Goal: Task Accomplishment & Management: Use online tool/utility

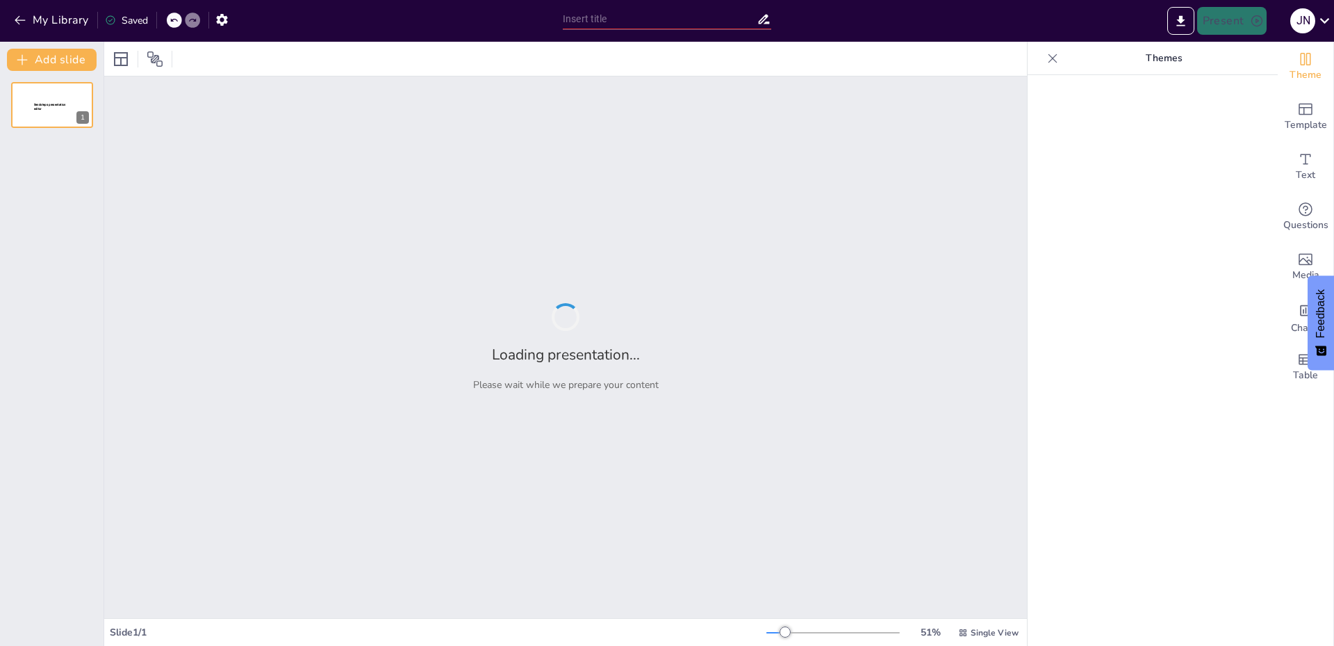
type input "Imported Taller técnicas presupuestarias def.pptx"
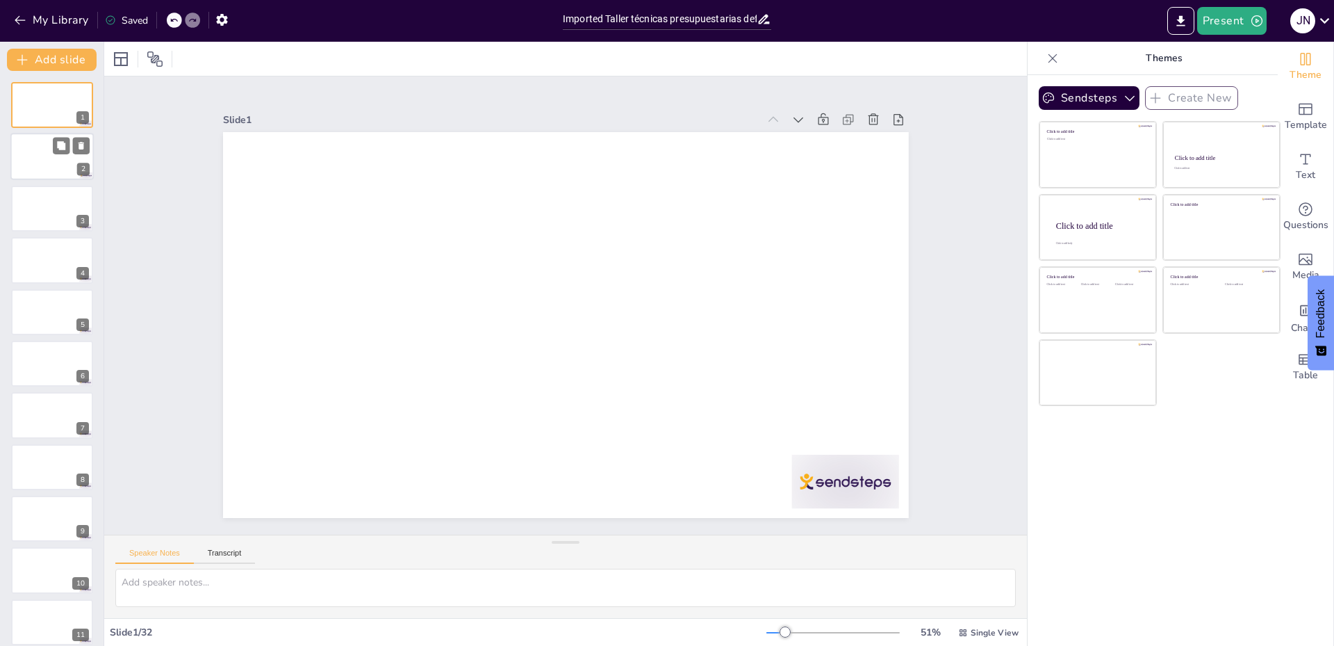
click at [34, 161] on div at bounding box center [51, 156] width 83 height 47
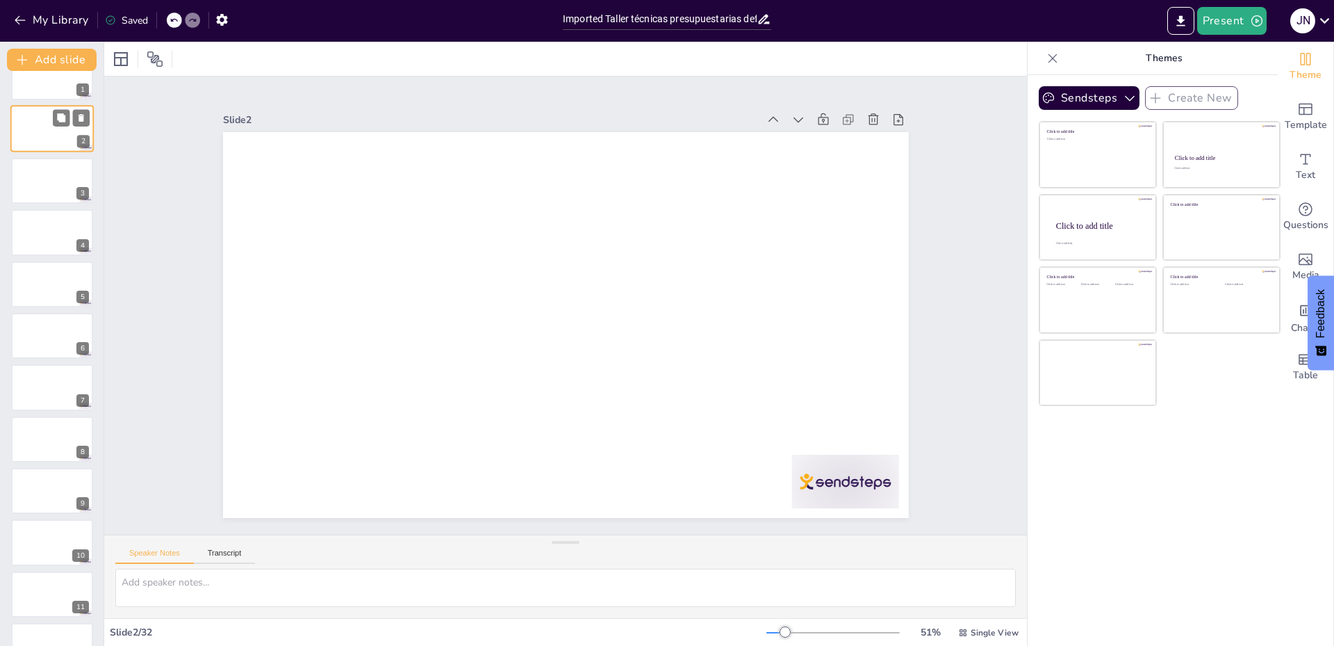
scroll to position [56, 0]
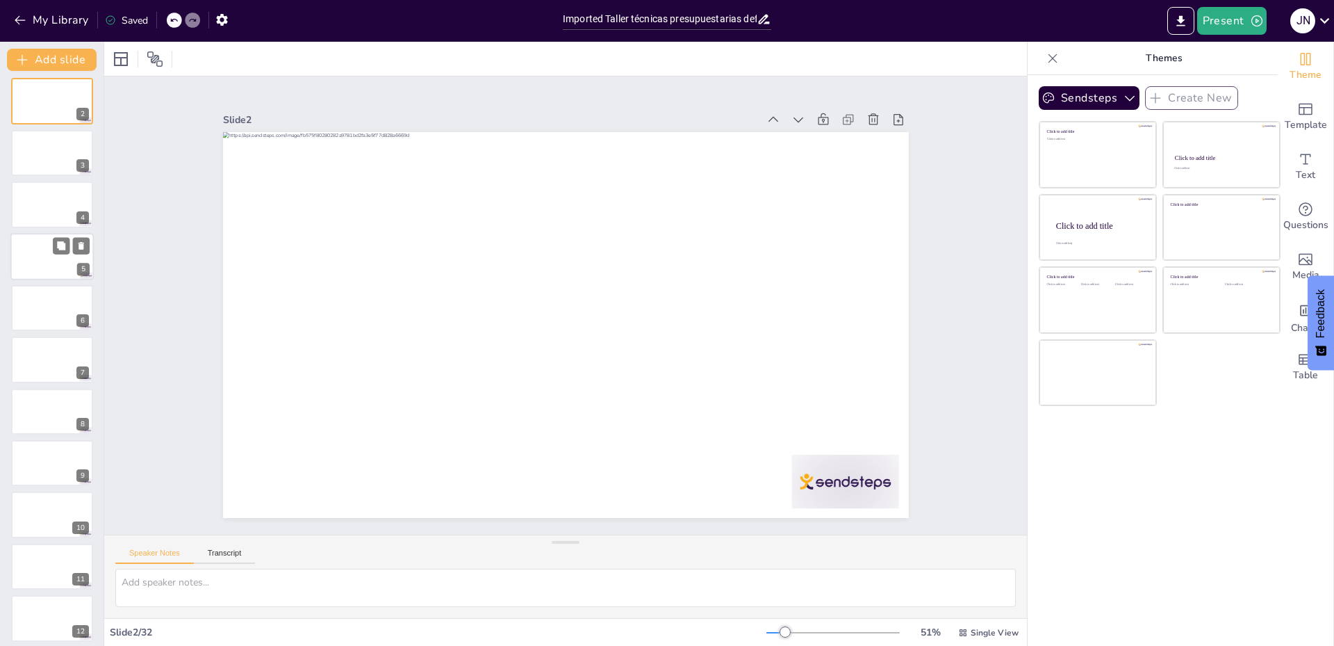
click at [47, 272] on div at bounding box center [51, 256] width 83 height 47
click at [222, 556] on button "Transcript" at bounding box center [225, 555] width 62 height 15
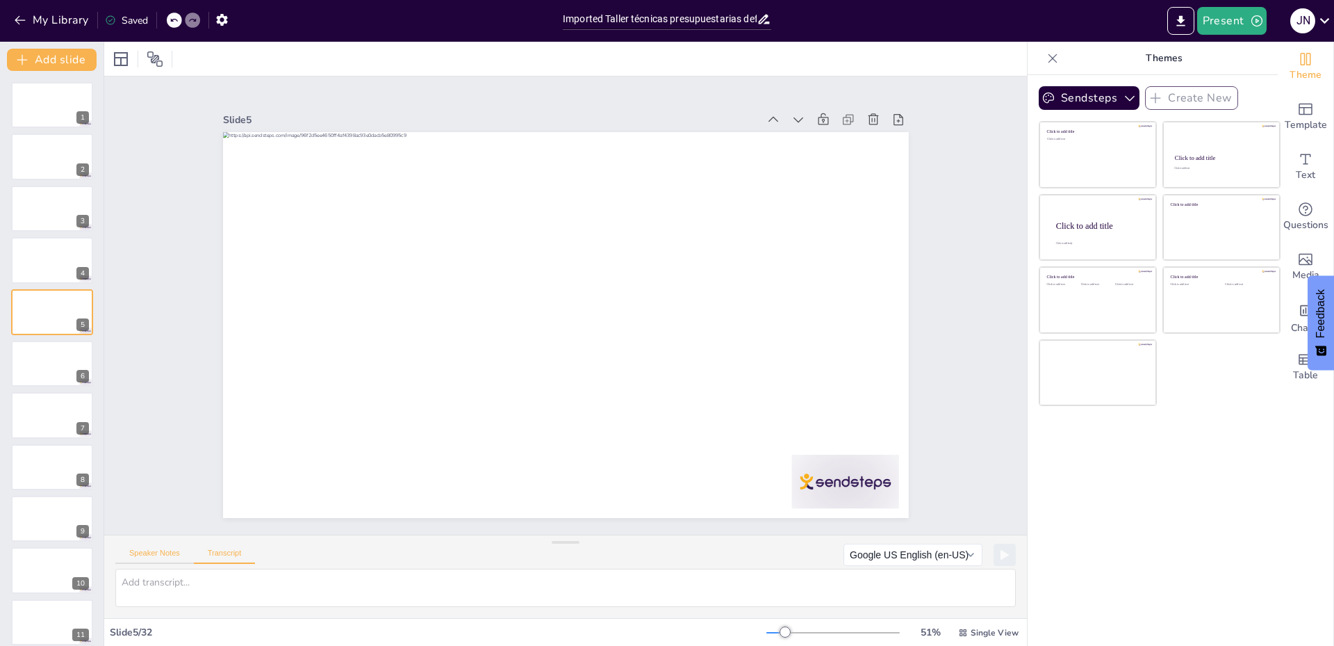
click at [165, 550] on button "Speaker Notes" at bounding box center [154, 555] width 79 height 15
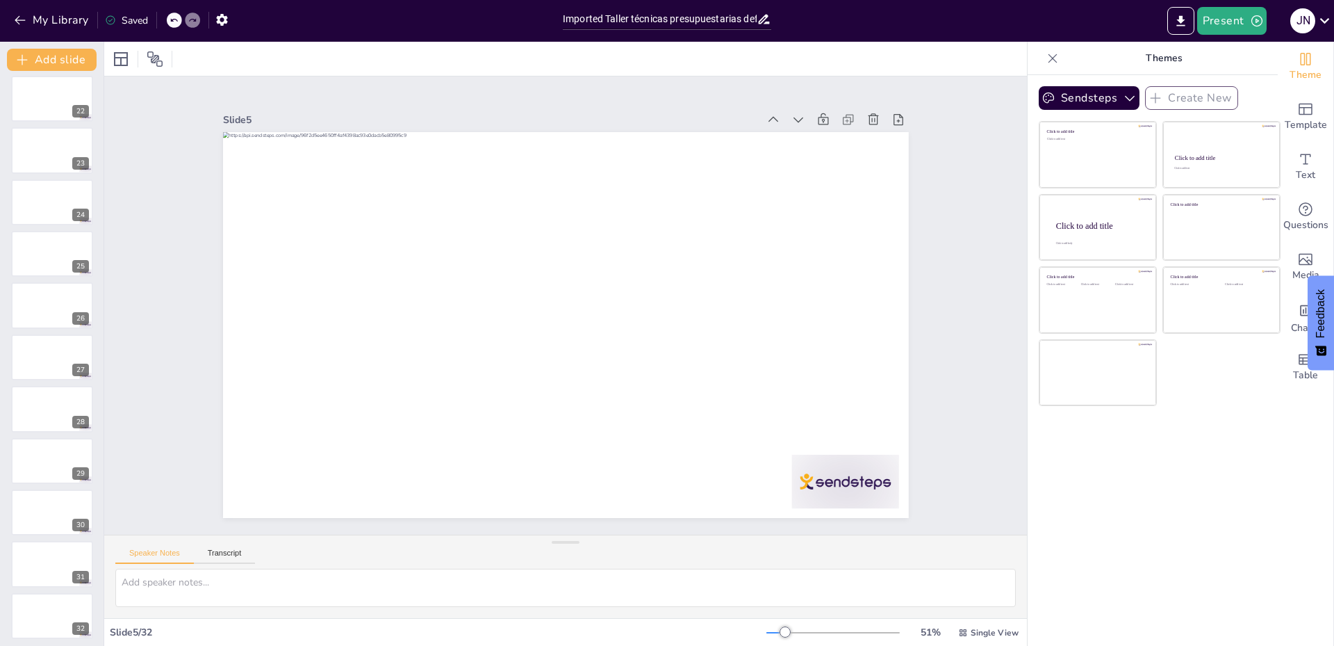
scroll to position [1096, 0]
click at [1051, 101] on button "Sendsteps" at bounding box center [1089, 98] width 101 height 24
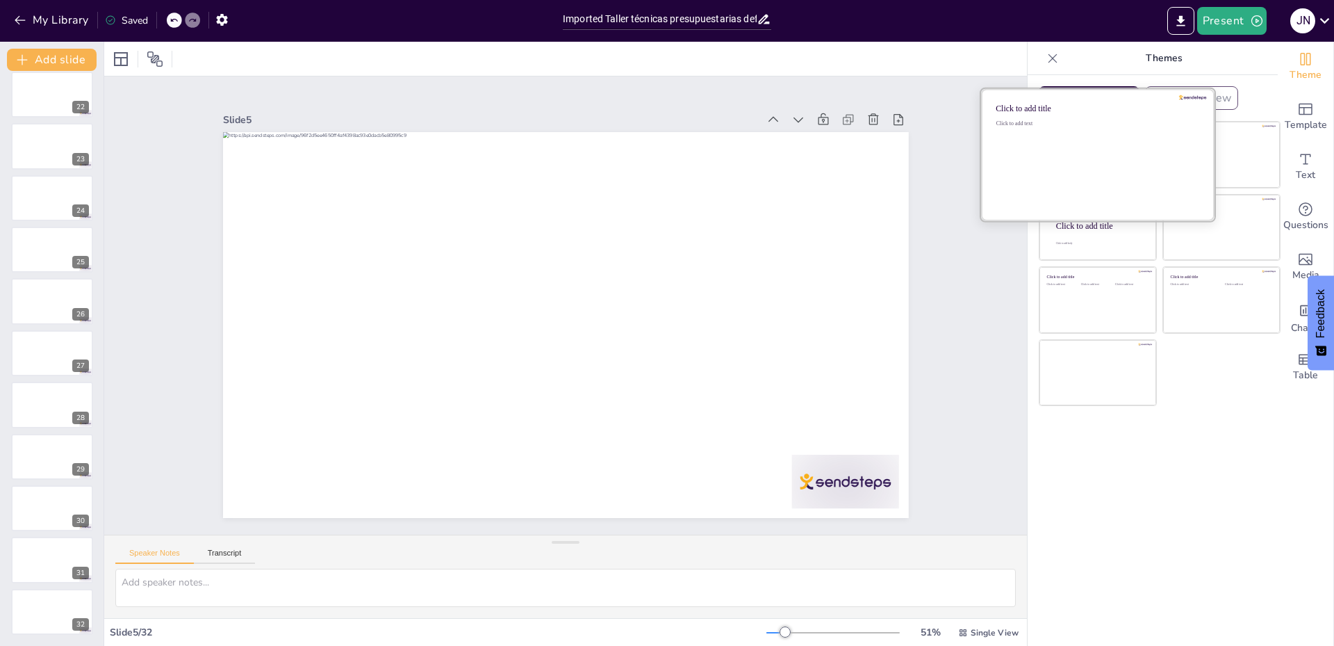
click at [1070, 145] on span "Sendsteps" at bounding box center [1101, 145] width 63 height 13
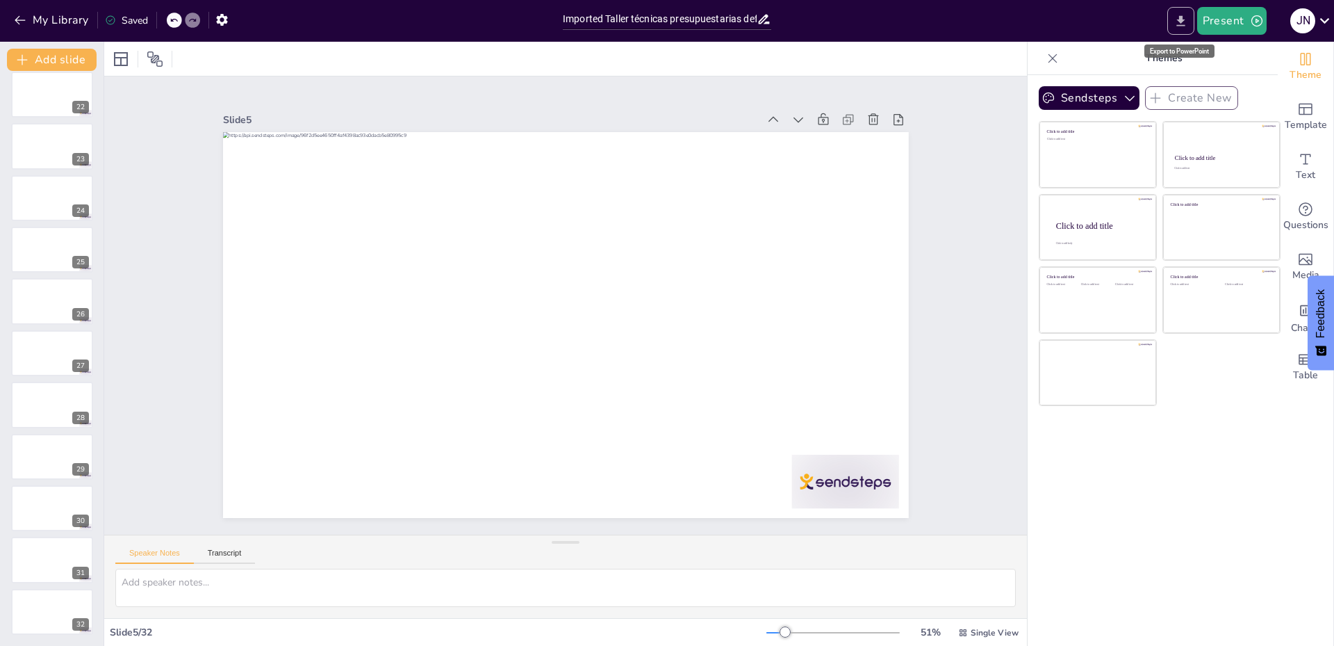
click at [1183, 26] on icon "Export to PowerPoint" at bounding box center [1181, 21] width 15 height 15
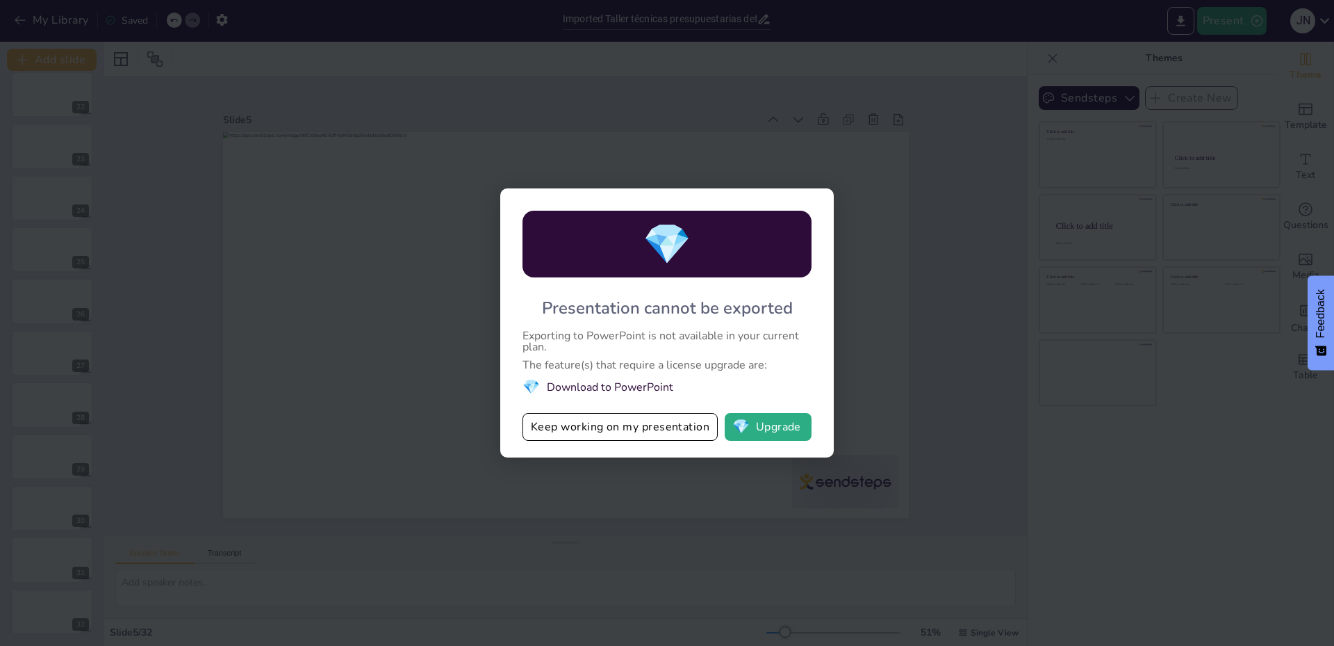
click at [980, 266] on div "💎 Presentation cannot be exported Exporting to PowerPoint is not available in y…" at bounding box center [667, 323] width 1334 height 646
click at [630, 431] on button "Keep working on my presentation" at bounding box center [620, 427] width 195 height 28
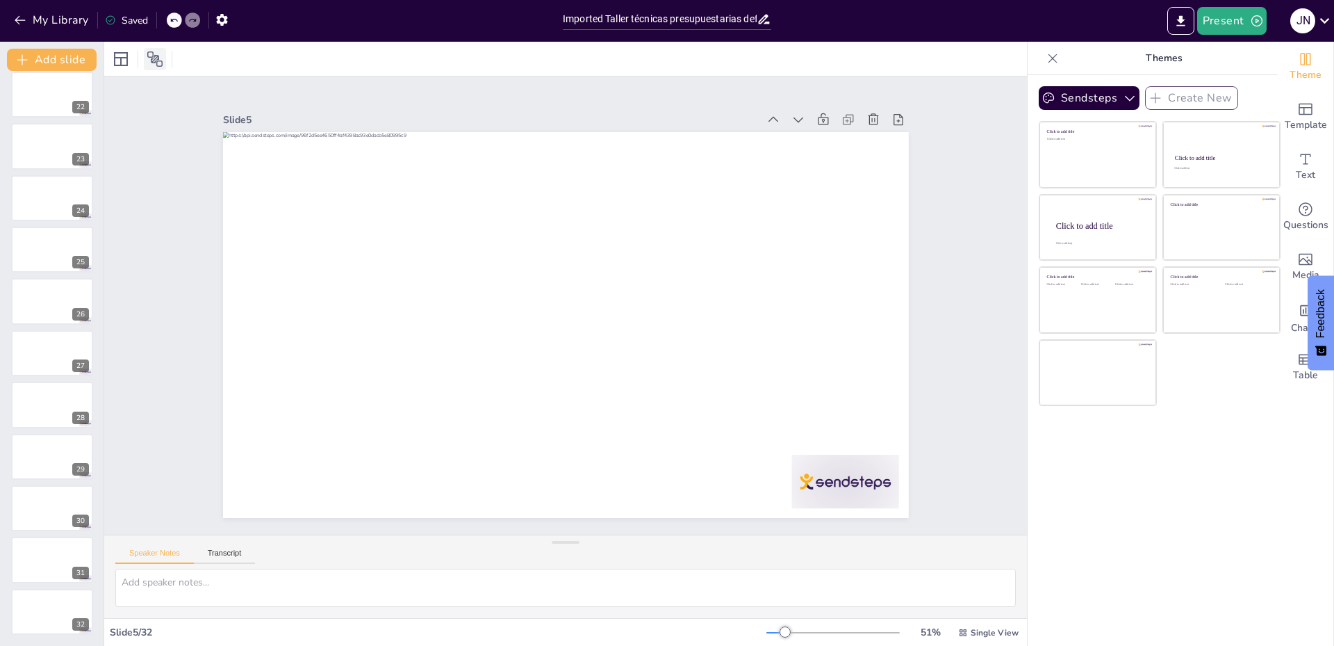
click at [156, 60] on icon at bounding box center [154, 58] width 15 height 15
